Goal: Transaction & Acquisition: Purchase product/service

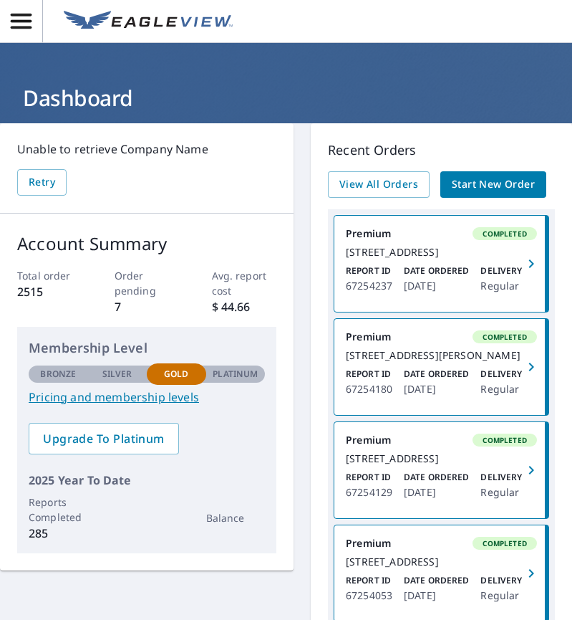
click at [393, 326] on div "Premium Completed [STREET_ADDRESS] Report ID 67254237 Date Ordered [DATE] Deliv…" at bounding box center [441, 470] width 227 height 522
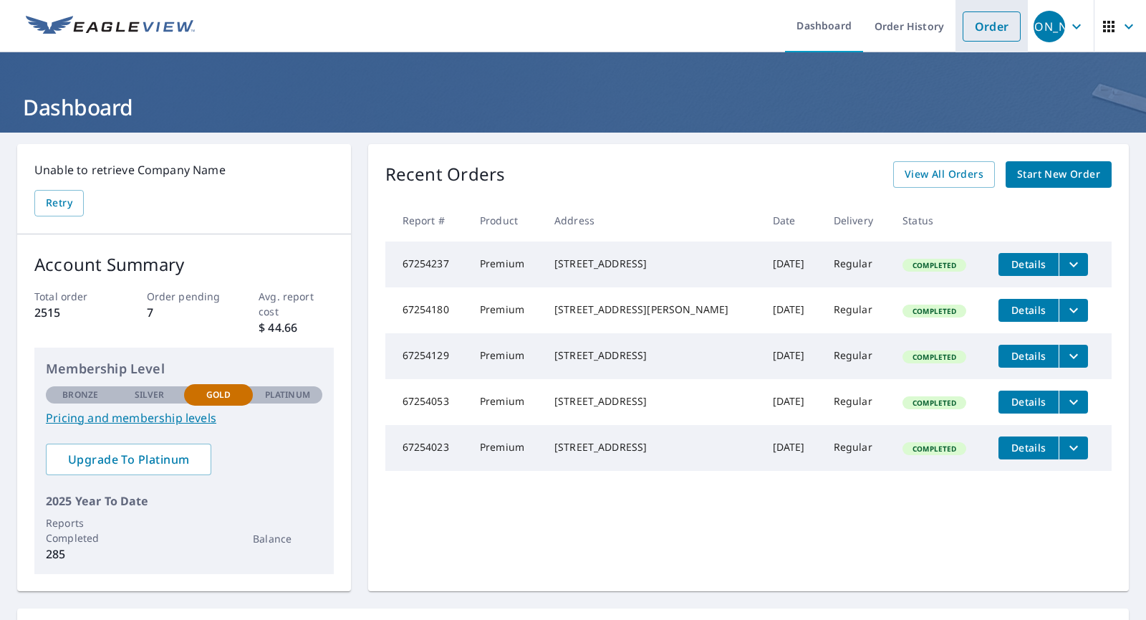
click at [572, 27] on link "Order" at bounding box center [992, 26] width 58 height 30
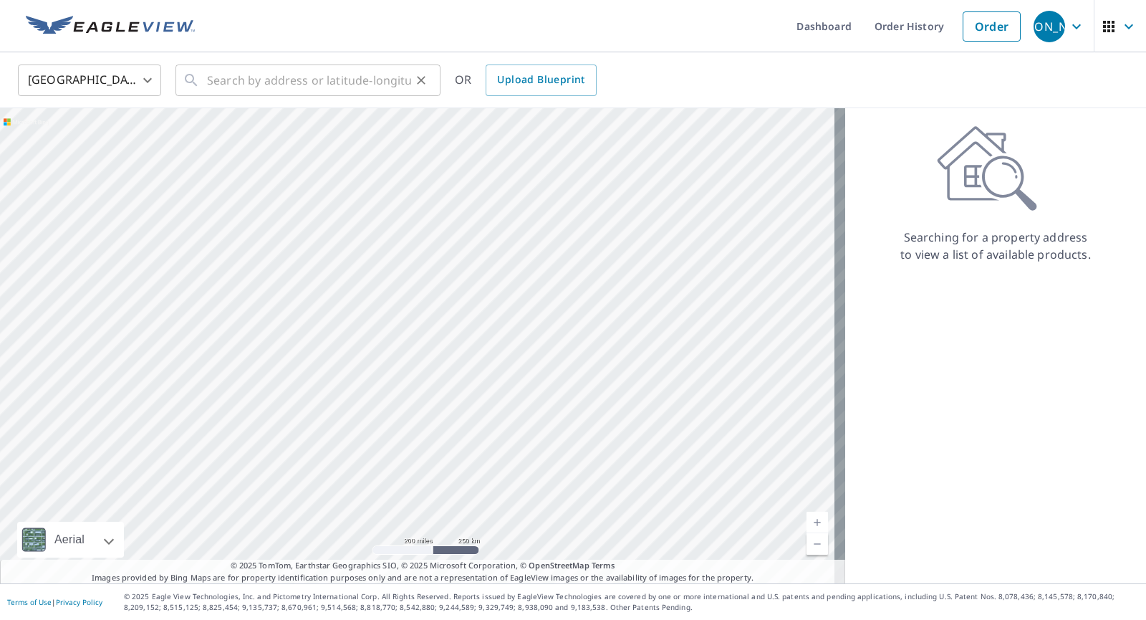
click at [205, 78] on div "​" at bounding box center [308, 80] width 265 height 32
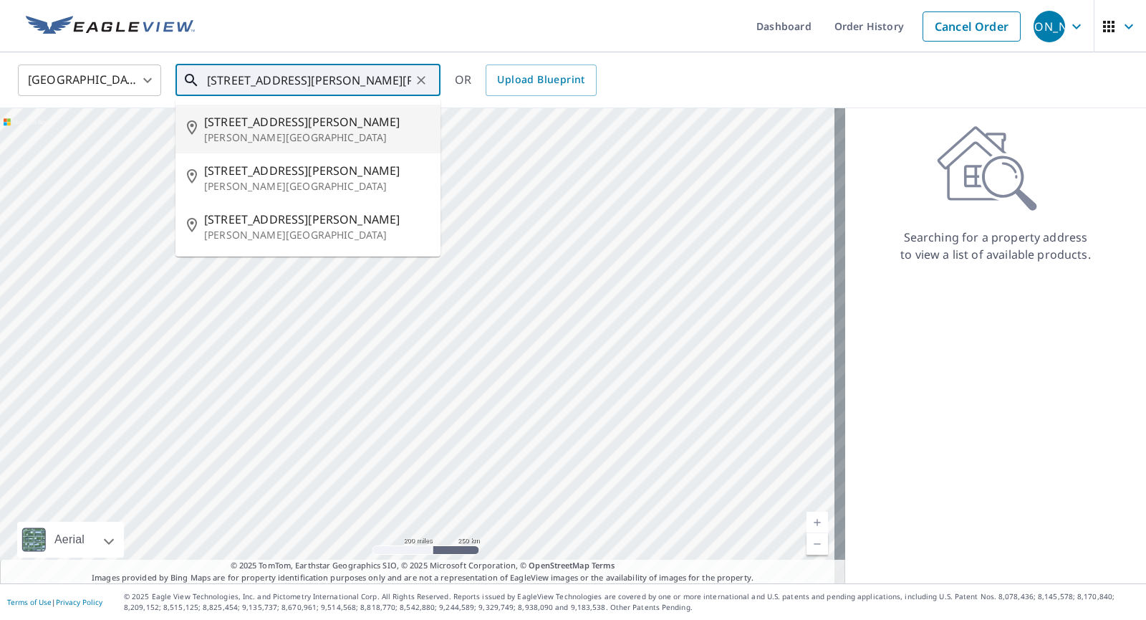
click at [230, 122] on span "[STREET_ADDRESS][PERSON_NAME]" at bounding box center [316, 121] width 225 height 17
type input "[STREET_ADDRESS][PERSON_NAME]"
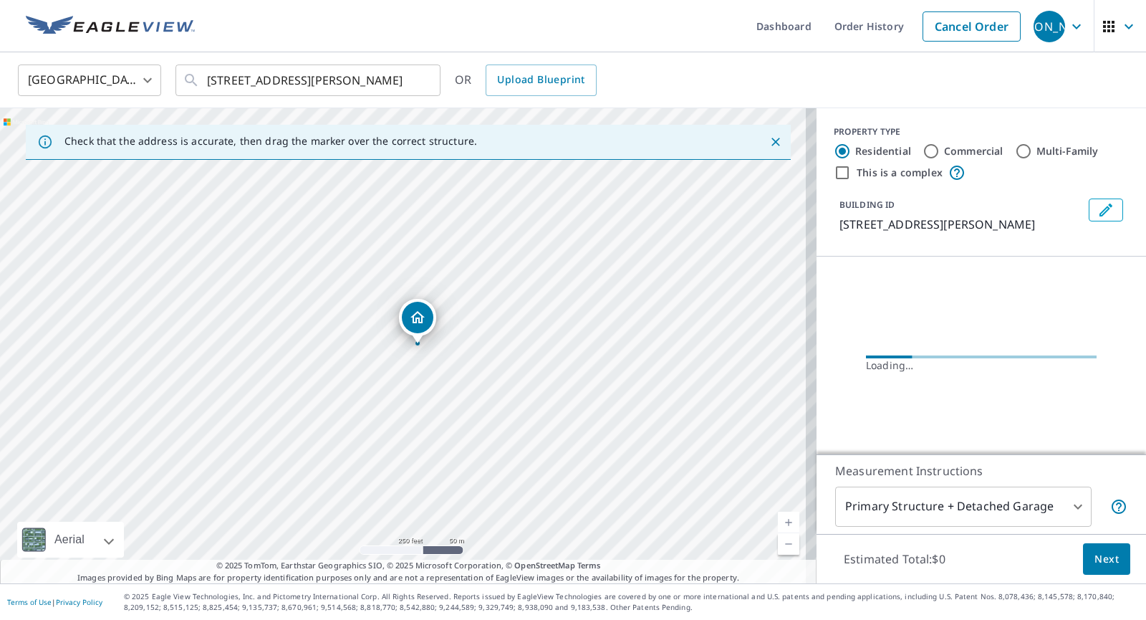
click at [417, 323] on icon "Dropped pin, building 1, Residential property, 505 Lowell St Lawrence, MA 01841" at bounding box center [417, 317] width 17 height 17
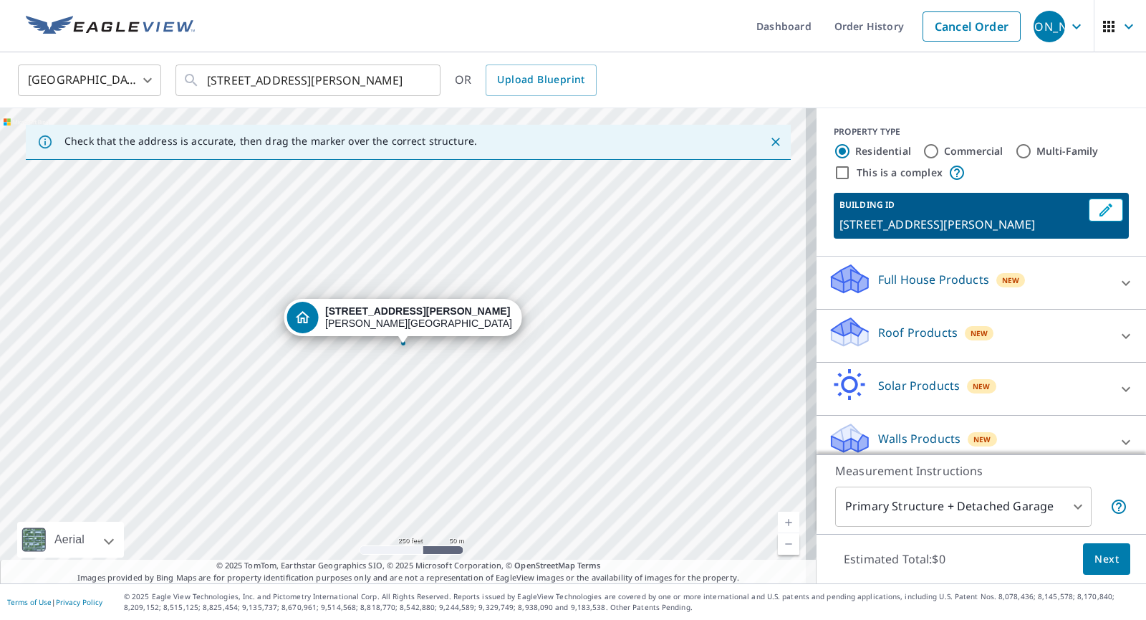
click at [572, 323] on icon at bounding box center [849, 332] width 43 height 34
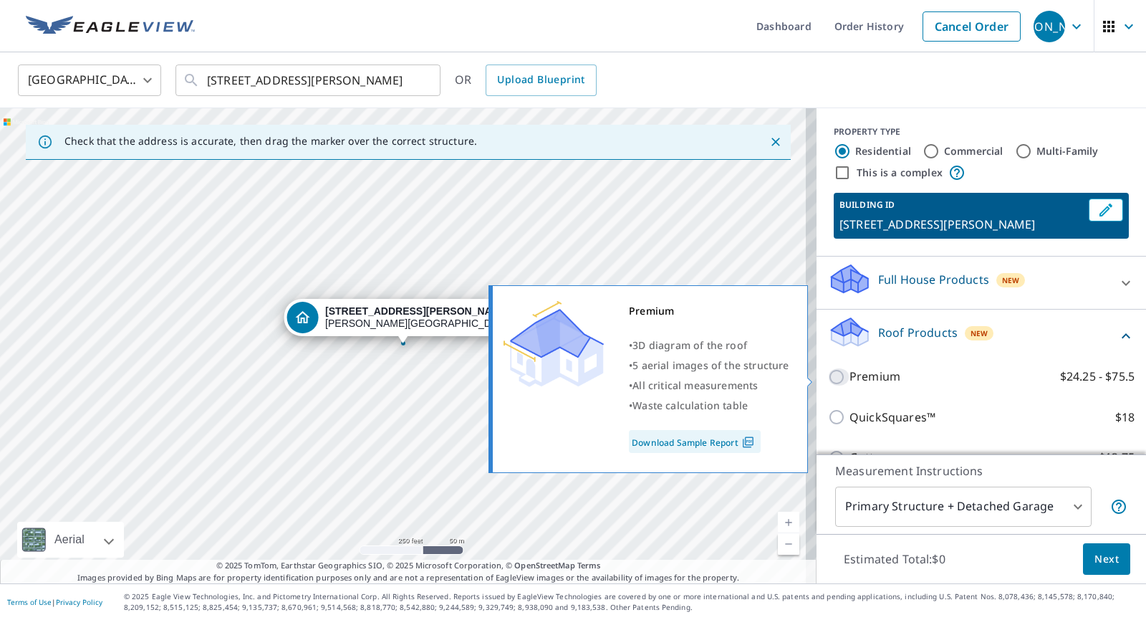
click at [572, 376] on input "Premium $24.25 - $75.5" at bounding box center [838, 376] width 21 height 17
checkbox input "true"
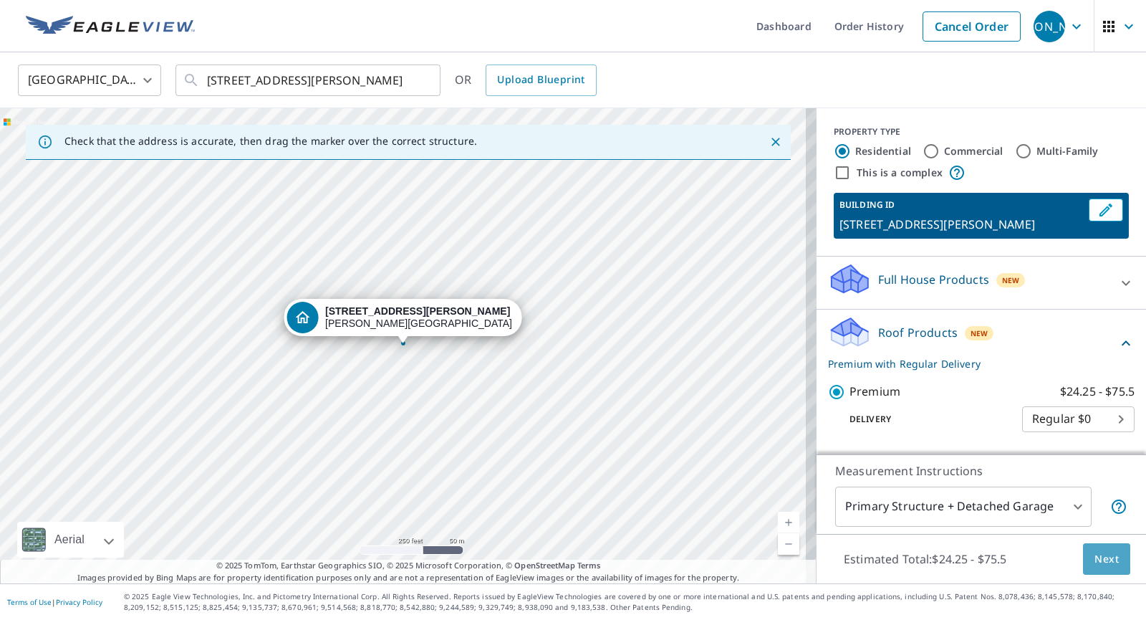
click at [572, 557] on span "Next" at bounding box center [1107, 559] width 24 height 18
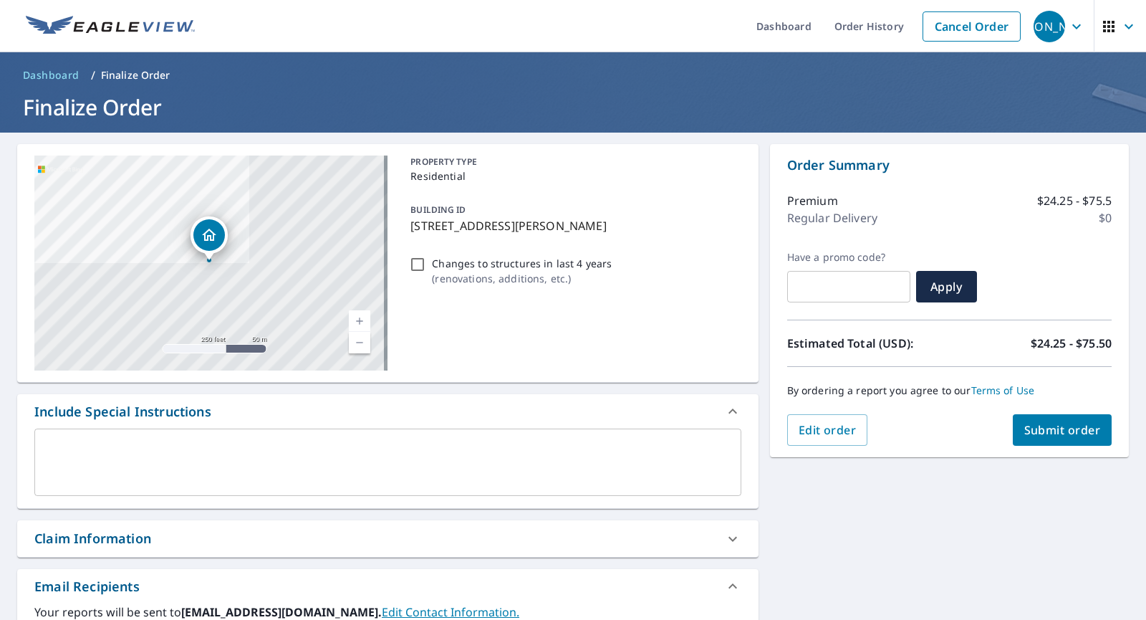
click at [572, 428] on span "Submit order" at bounding box center [1062, 430] width 77 height 16
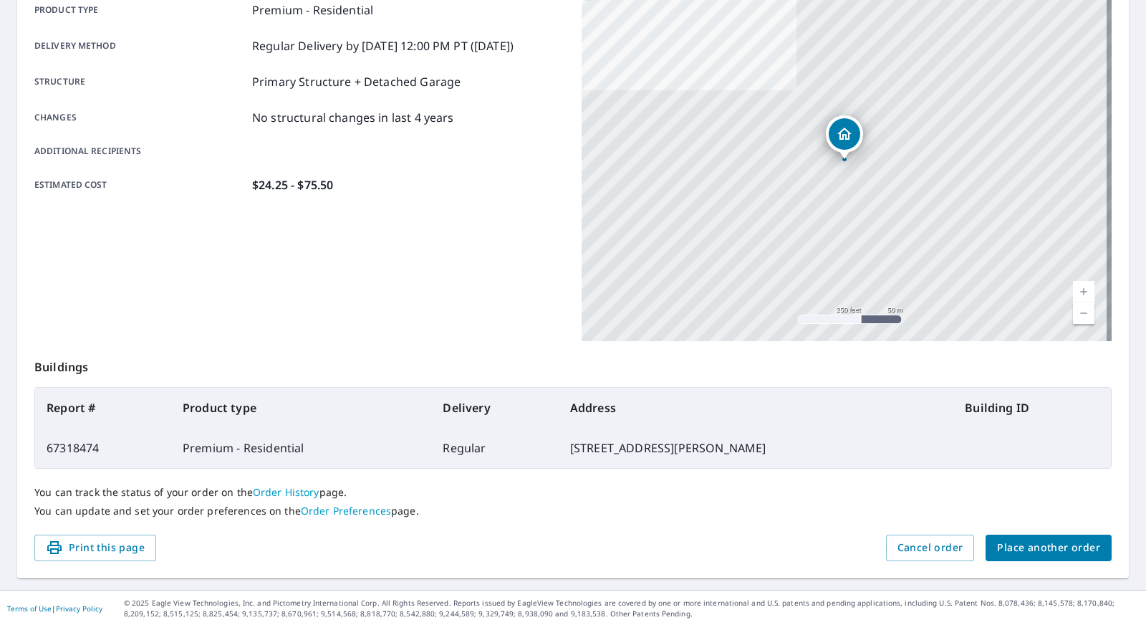
scroll to position [223, 0]
